Goal: Check status: Check status

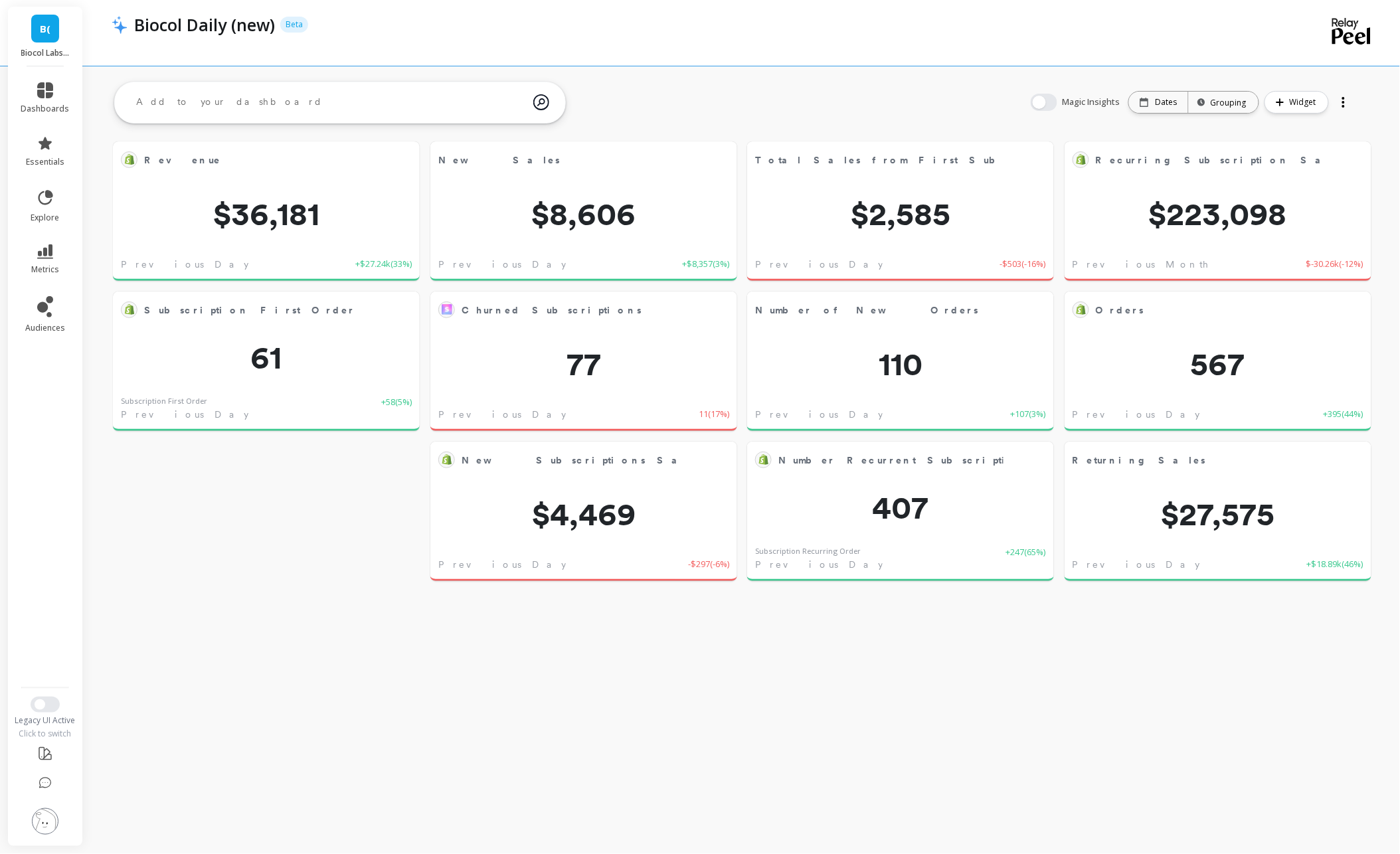
click at [1161, 113] on div "Date: Dates Time grouping: Grouping" at bounding box center [1193, 103] width 130 height 23
click at [1162, 108] on div "Dates" at bounding box center [1159, 103] width 59 height 21
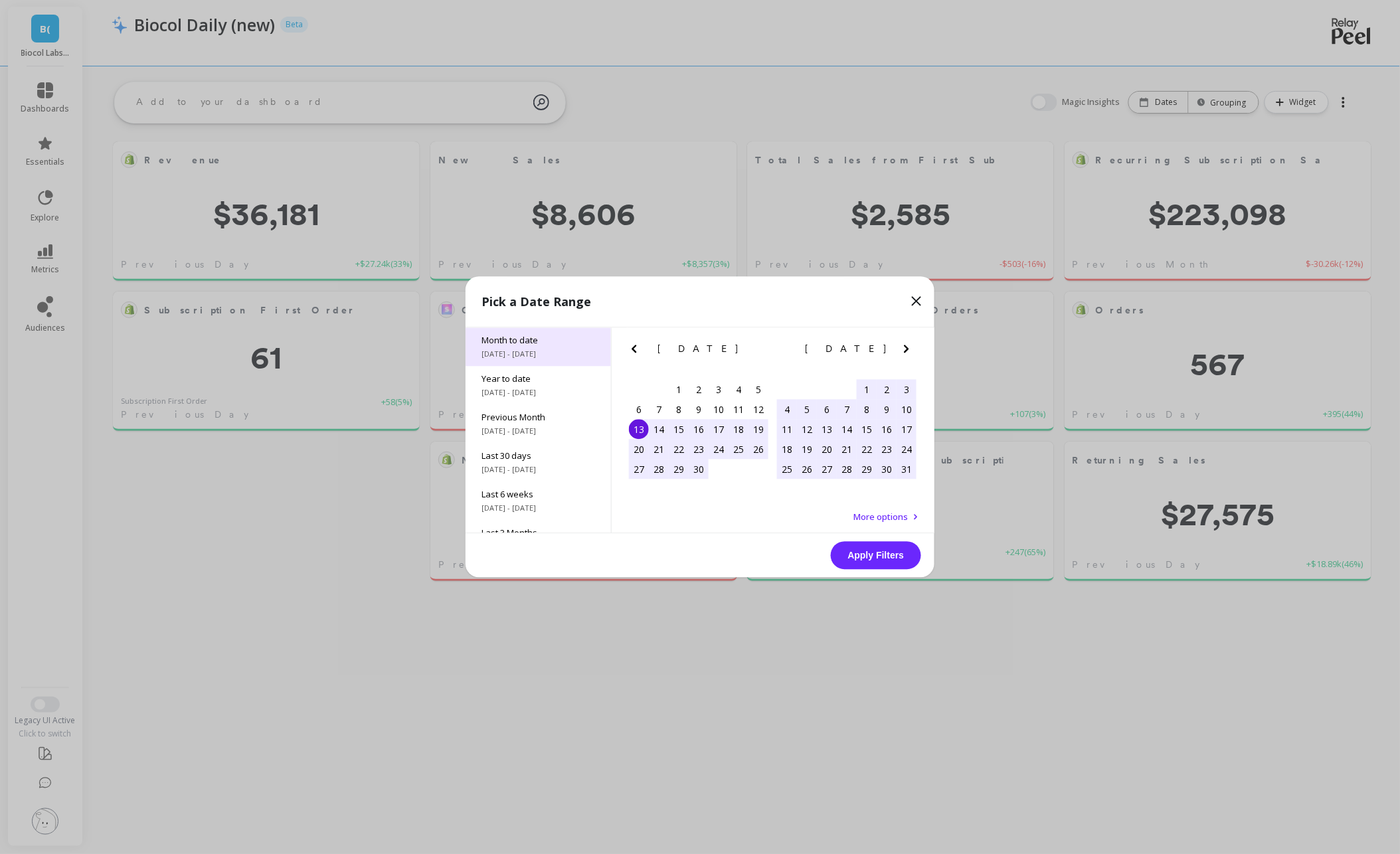
click at [544, 349] on span "[DATE] - [DATE]" at bounding box center [538, 354] width 113 height 11
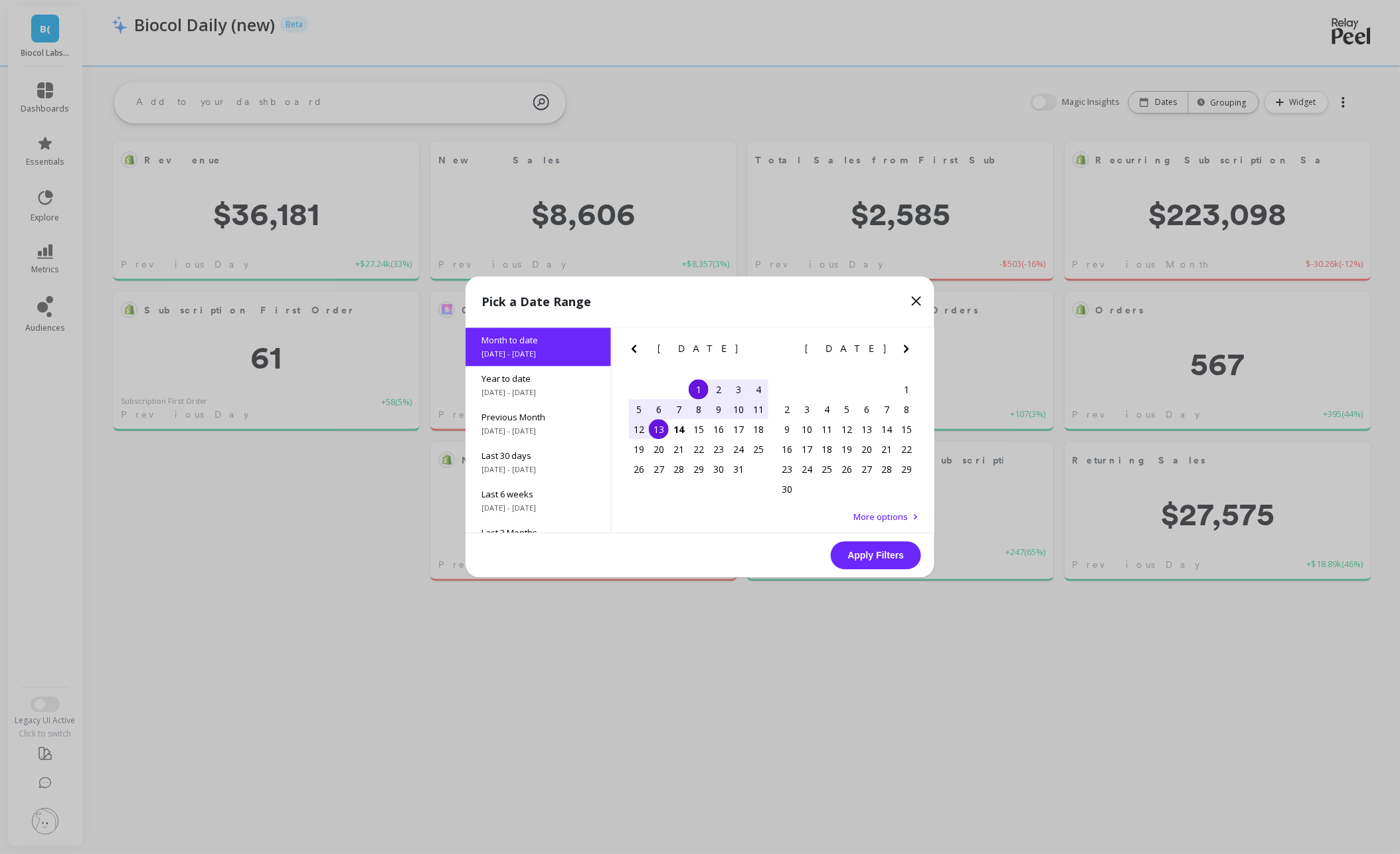
click at [661, 427] on div "13" at bounding box center [659, 430] width 20 height 20
click at [865, 565] on button "Apply Filters" at bounding box center [876, 555] width 90 height 28
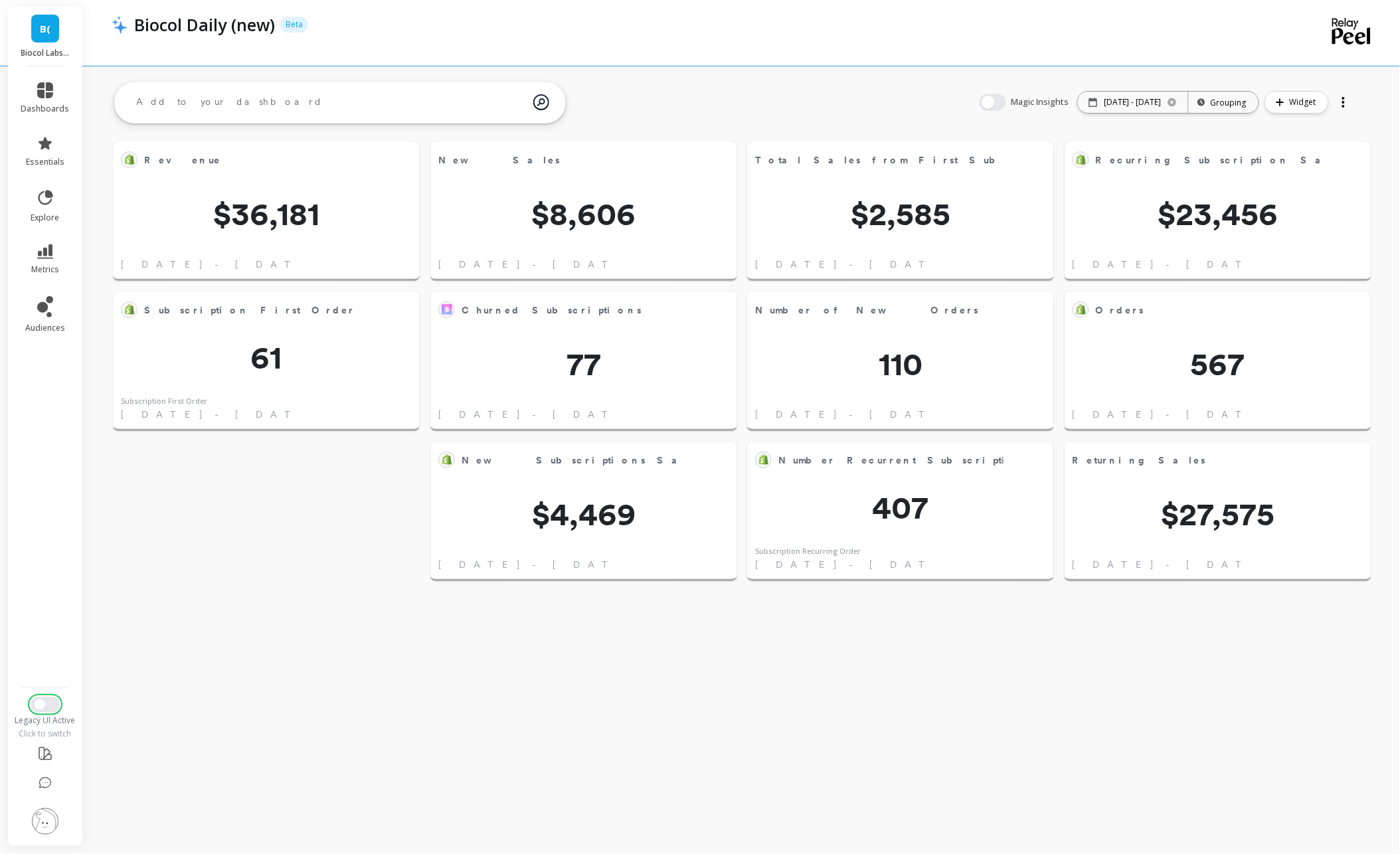
click at [40, 706] on span "Switch to New UI" at bounding box center [39, 704] width 11 height 11
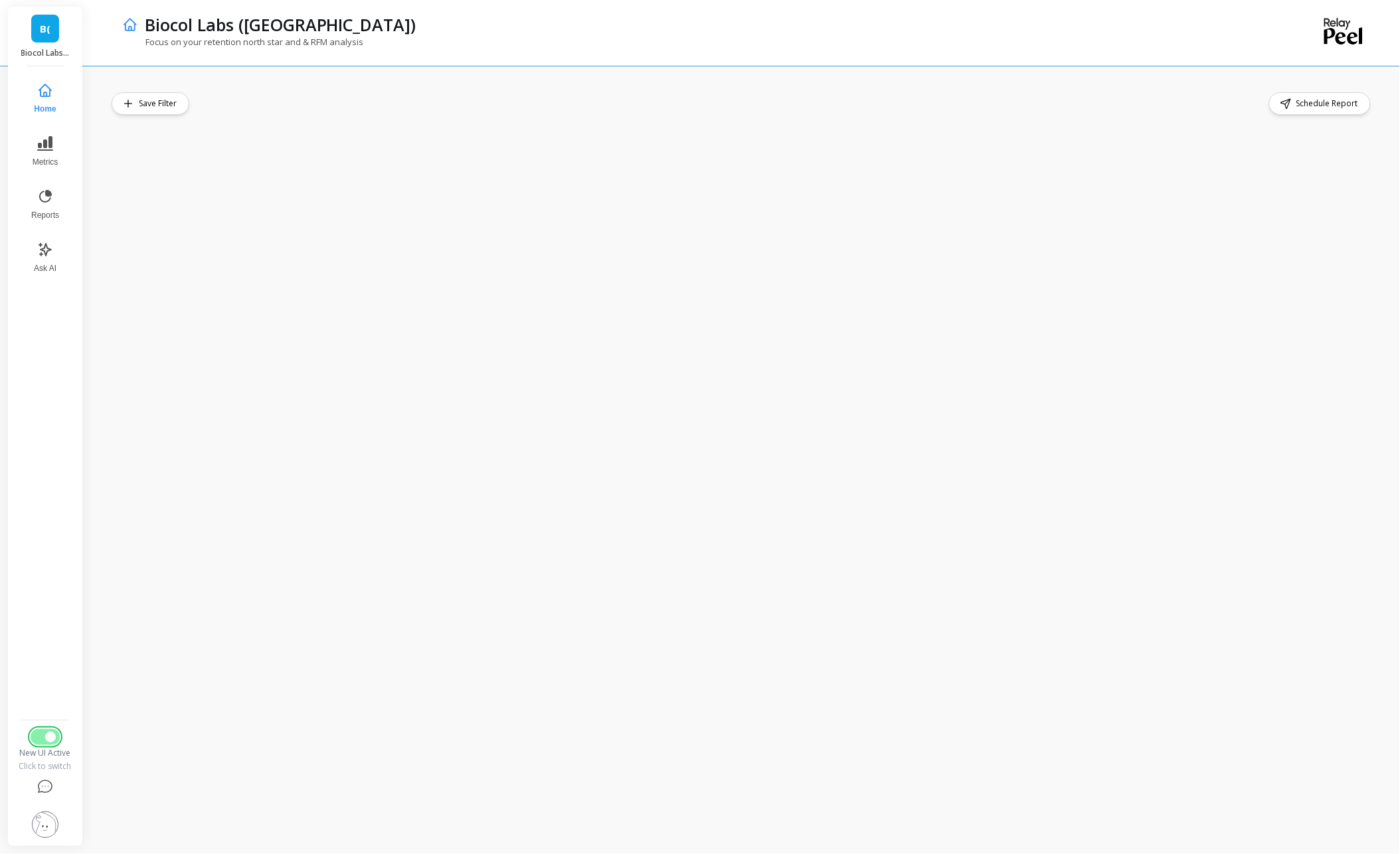
click at [40, 740] on button "Switch to Legacy UI" at bounding box center [45, 737] width 30 height 16
